Goal: Task Accomplishment & Management: Use online tool/utility

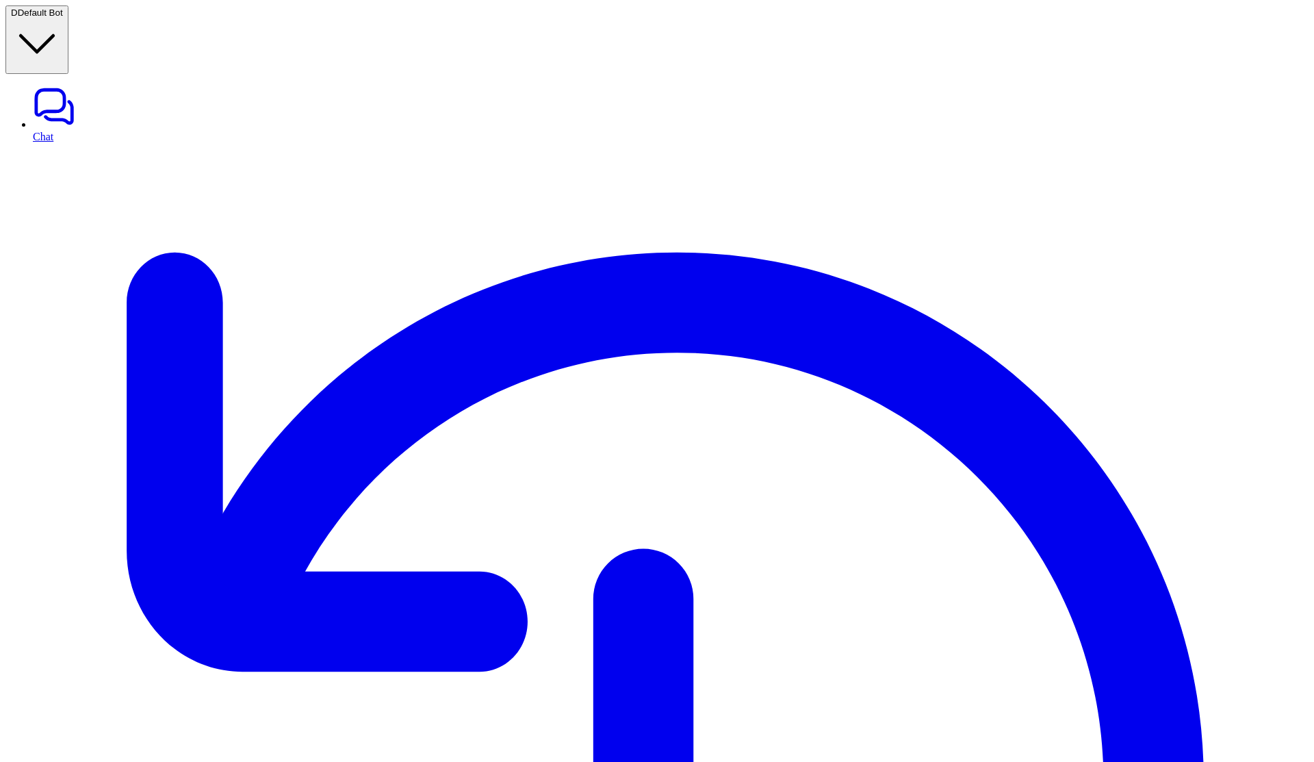
type input "****"
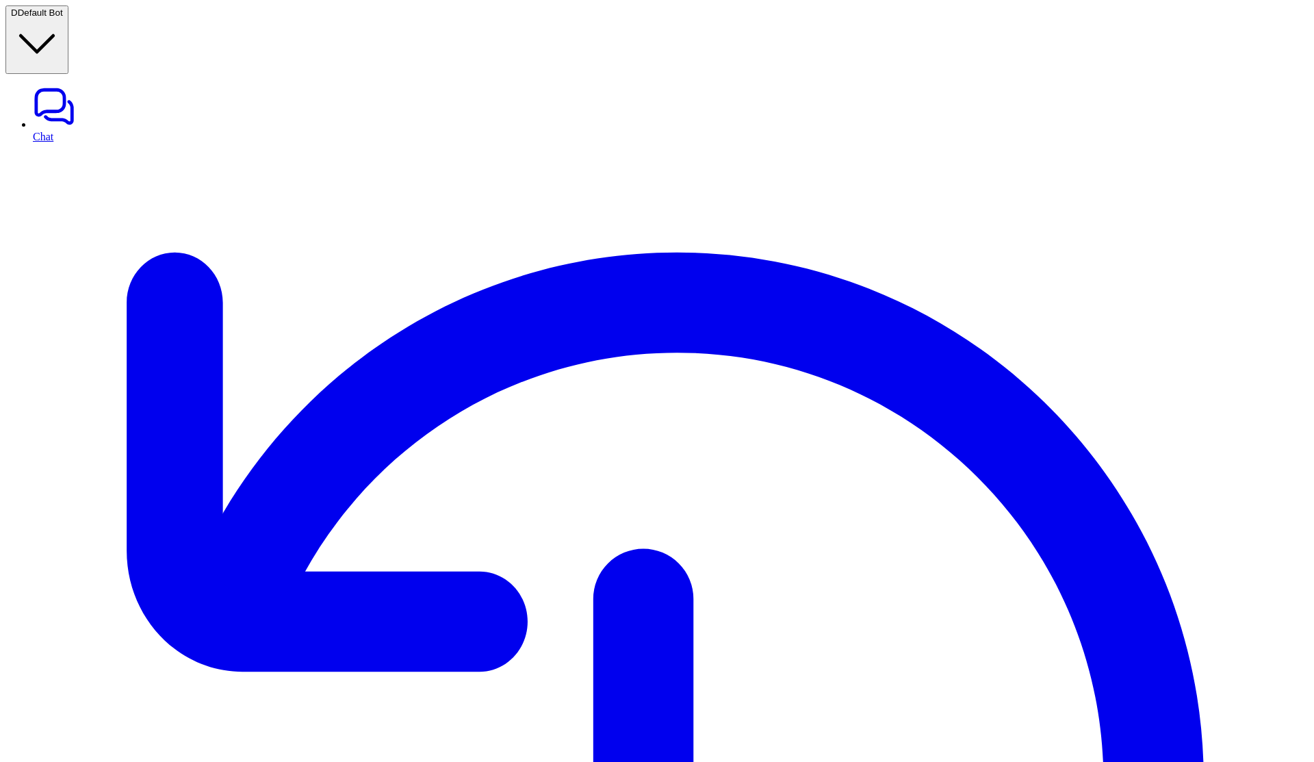
paste input "**********"
type input "**********"
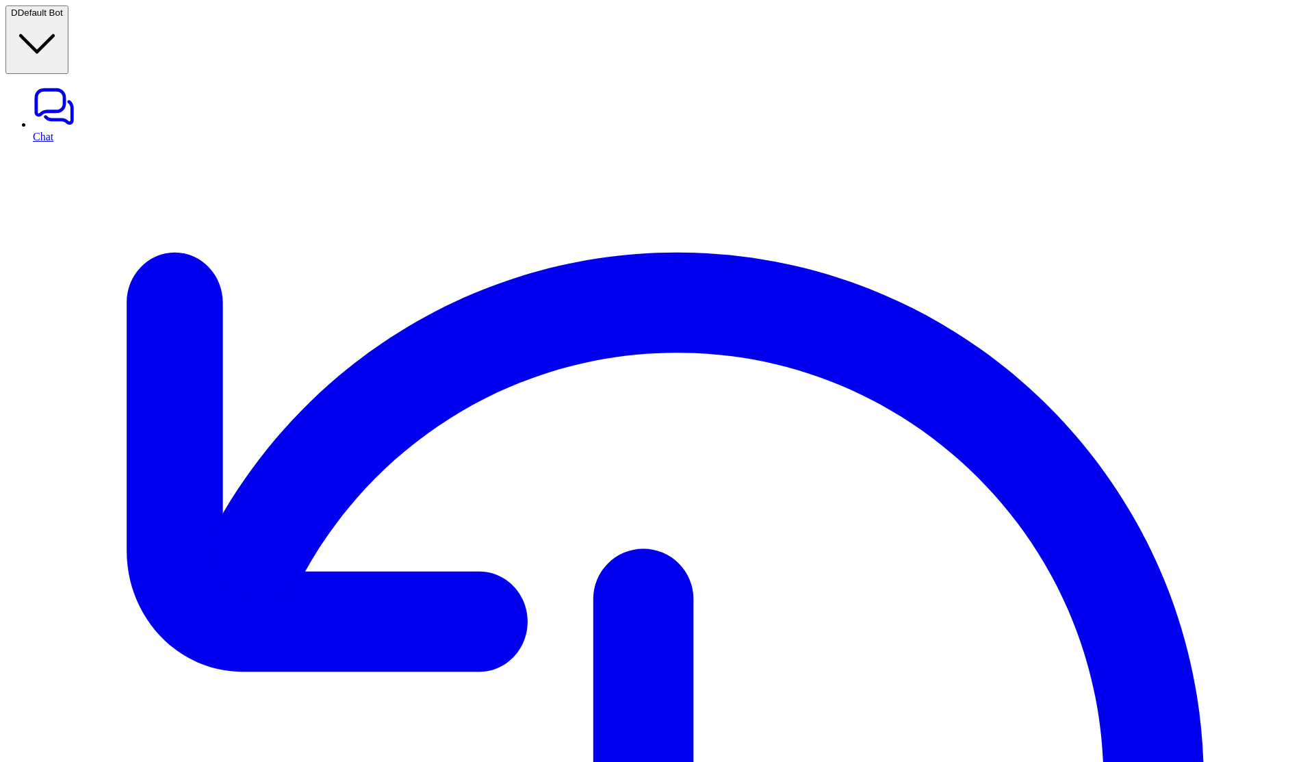
drag, startPoint x: 216, startPoint y: 177, endPoint x: 700, endPoint y: 226, distance: 486.3
